Goal: Check status: Check status

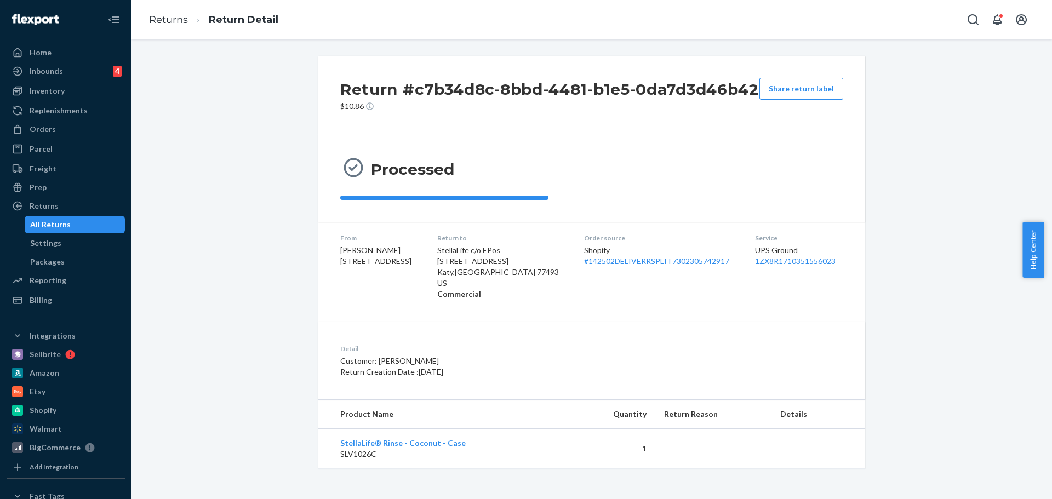
scroll to position [20, 0]
click at [169, 20] on link "Returns" at bounding box center [168, 20] width 39 height 12
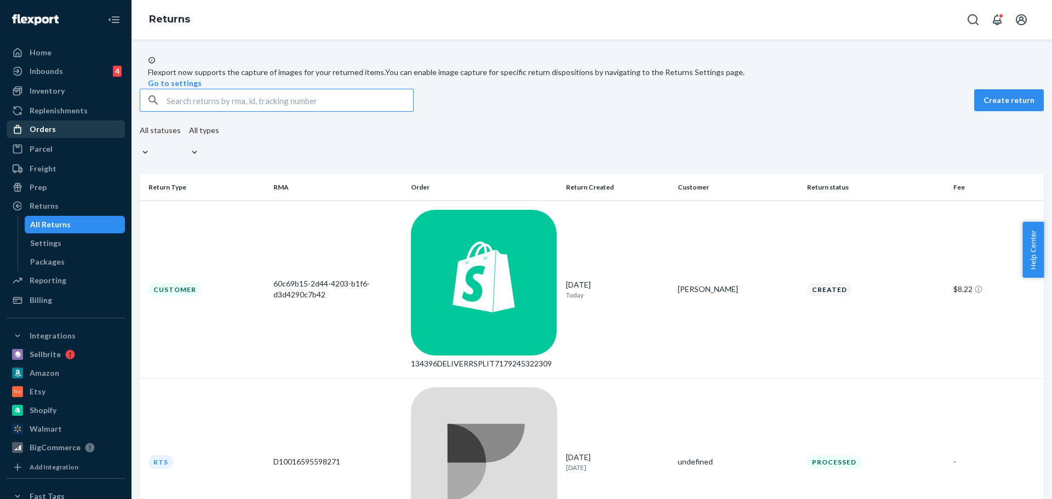
click at [43, 135] on div "Orders" at bounding box center [66, 129] width 116 height 15
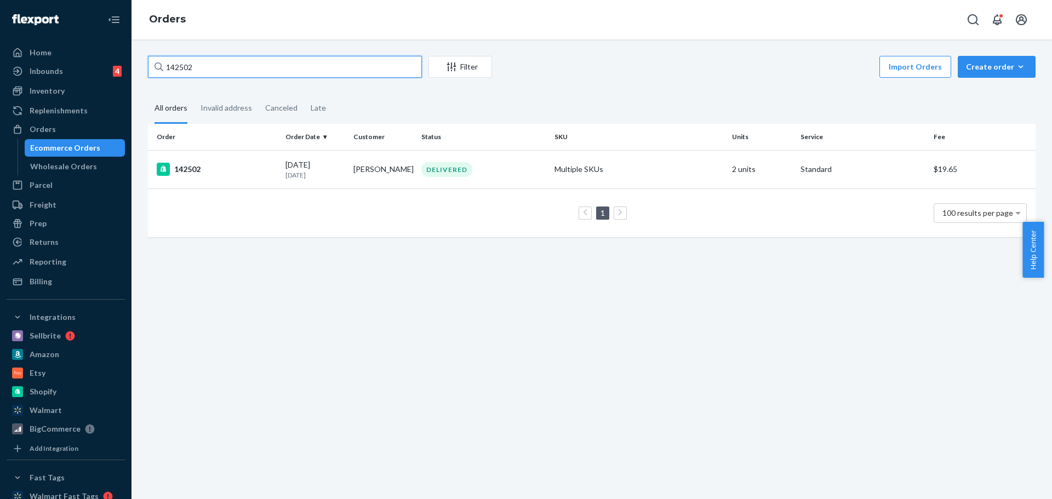
click at [196, 70] on input "142502" at bounding box center [285, 67] width 274 height 22
click at [214, 64] on input "142502" at bounding box center [285, 67] width 274 height 22
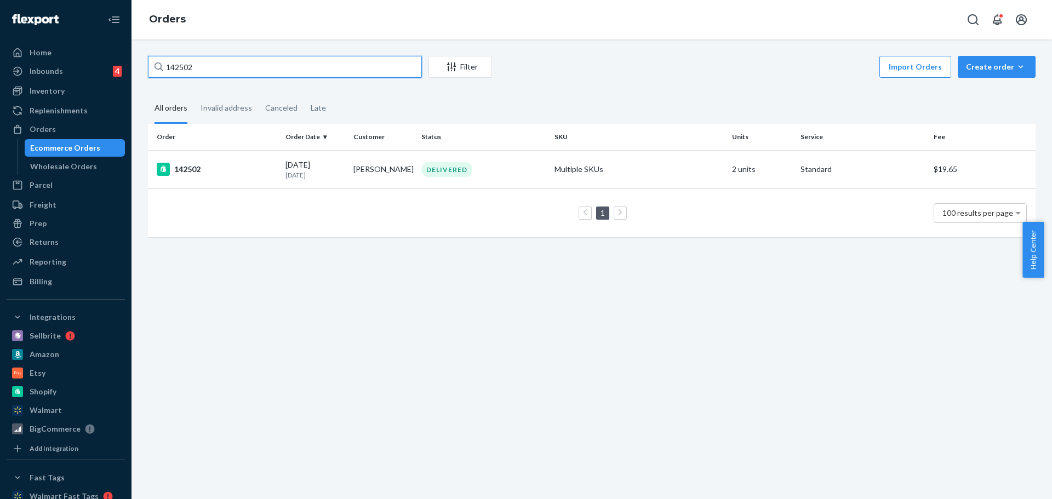
paste input "36677"
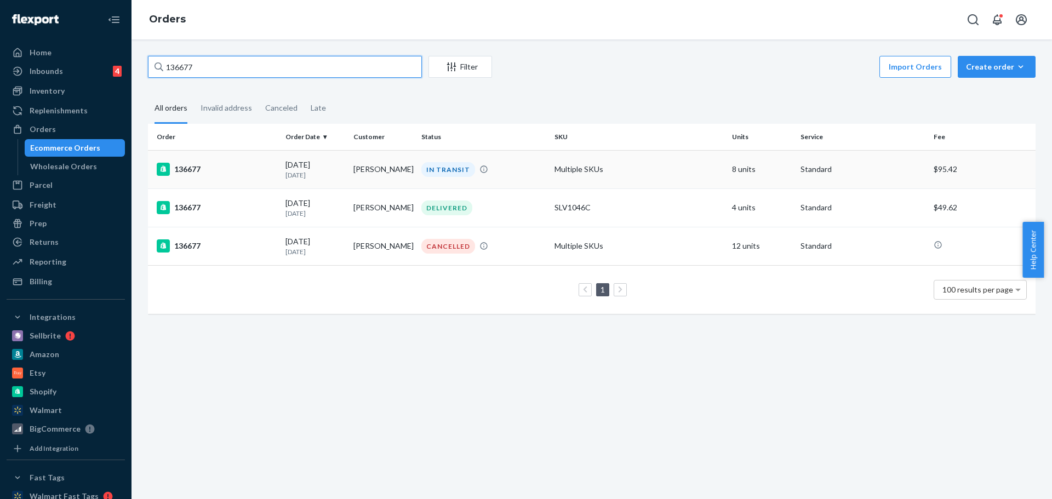
type input "136677"
click at [191, 162] on td "136677" at bounding box center [214, 169] width 133 height 38
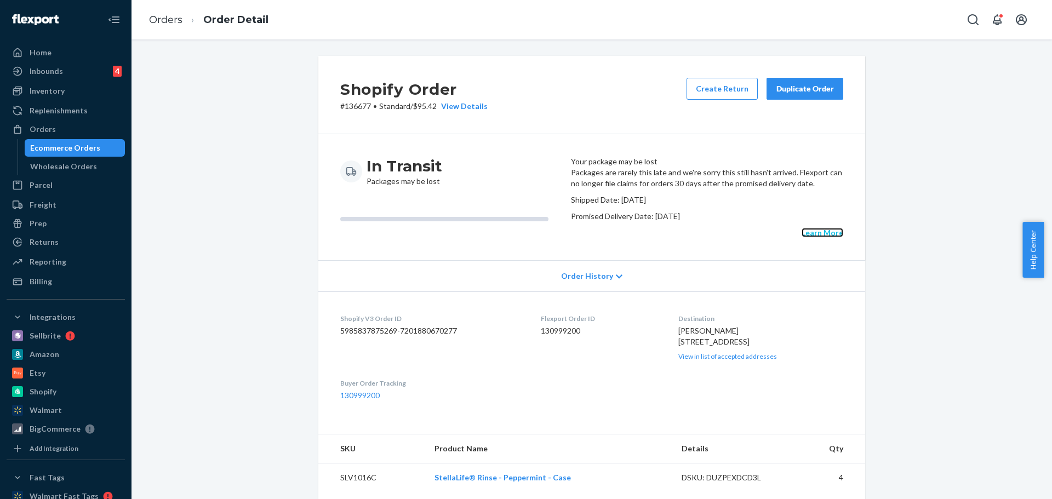
click at [802, 237] on link "Learn More" at bounding box center [823, 232] width 42 height 9
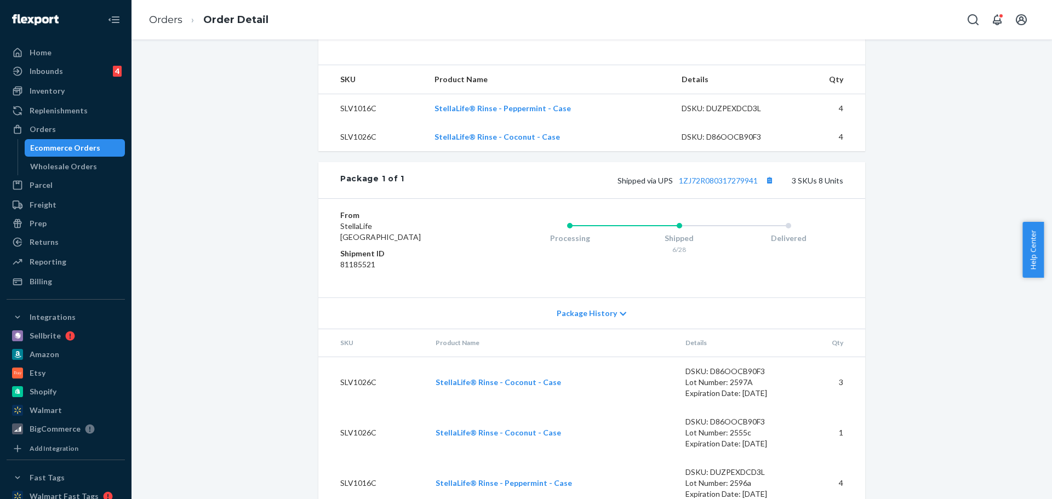
scroll to position [389, 0]
